Goal: Task Accomplishment & Management: Use online tool/utility

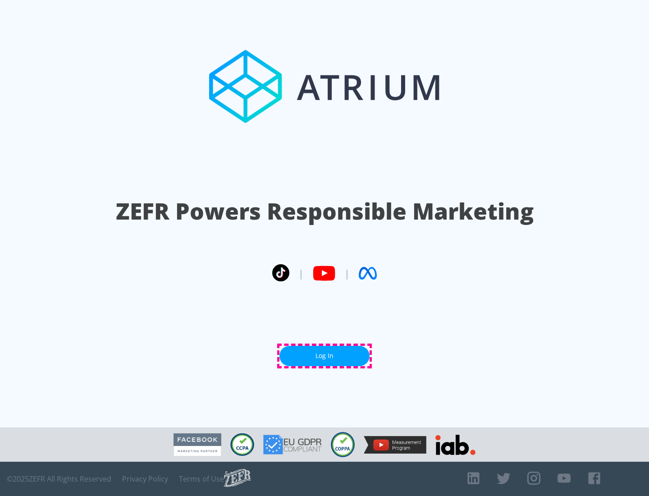
click at [324, 356] on link "Log In" at bounding box center [324, 356] width 90 height 20
